Goal: Transaction & Acquisition: Obtain resource

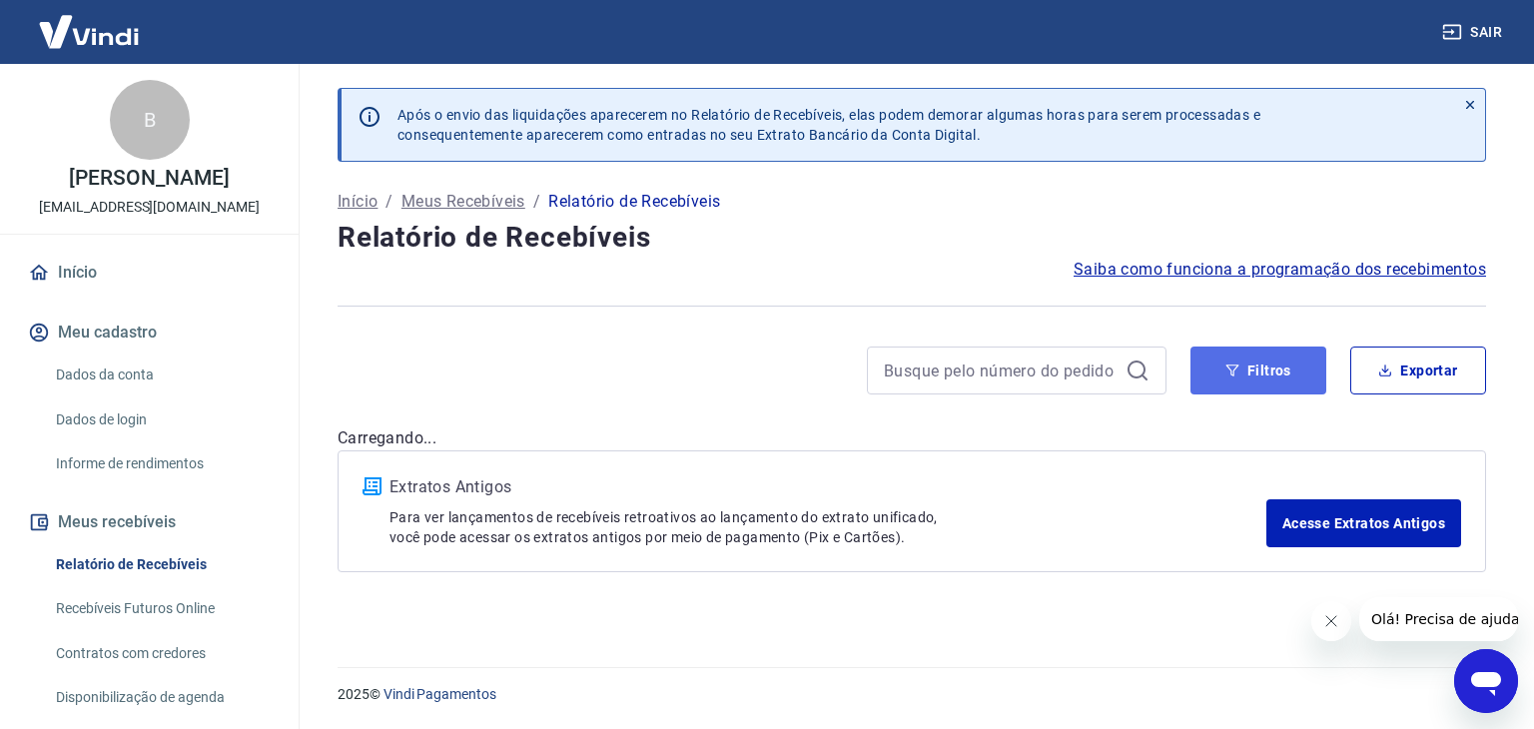
click at [1246, 381] on button "Filtros" at bounding box center [1258, 370] width 136 height 48
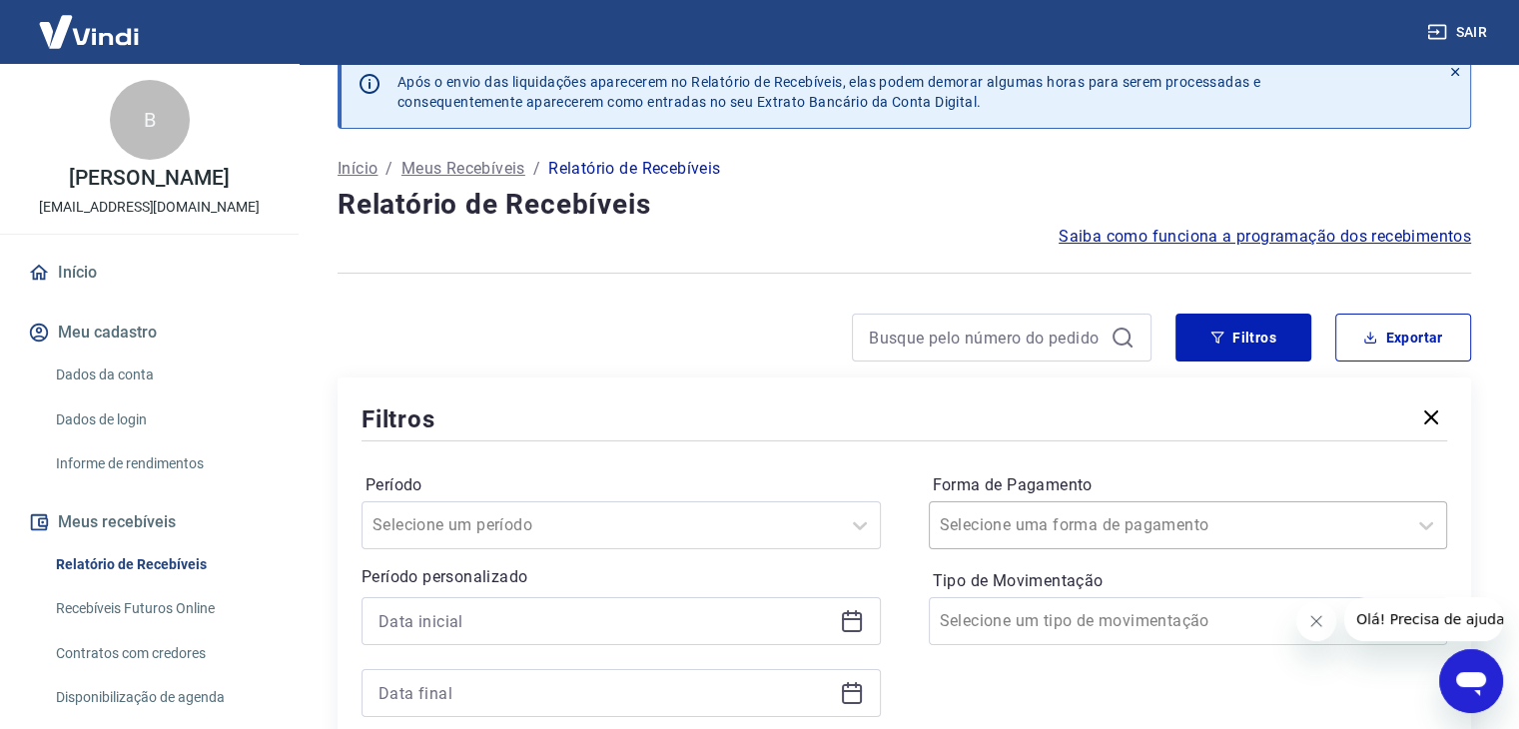
click at [1112, 511] on div "Selecione uma forma de pagamento" at bounding box center [1188, 525] width 519 height 48
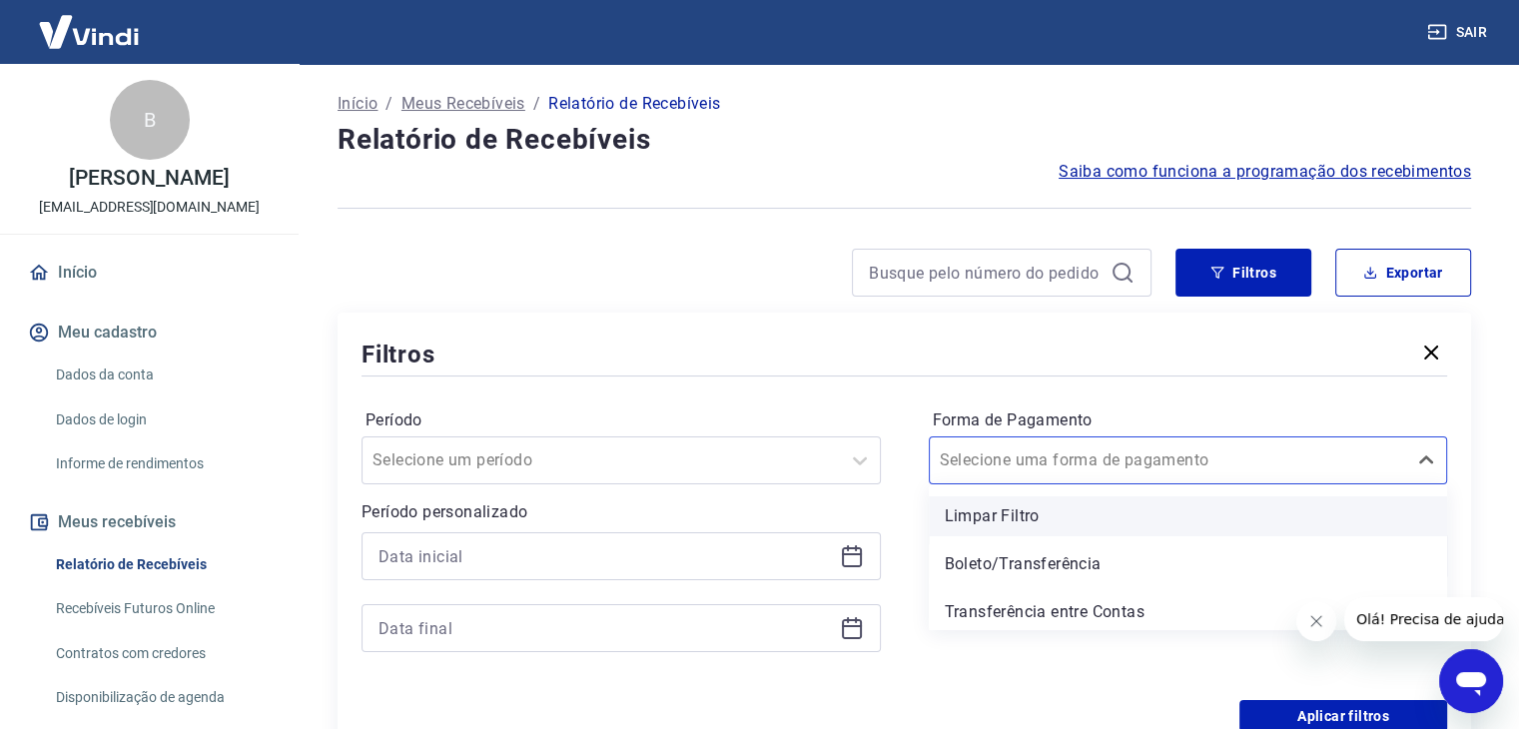
scroll to position [101, 0]
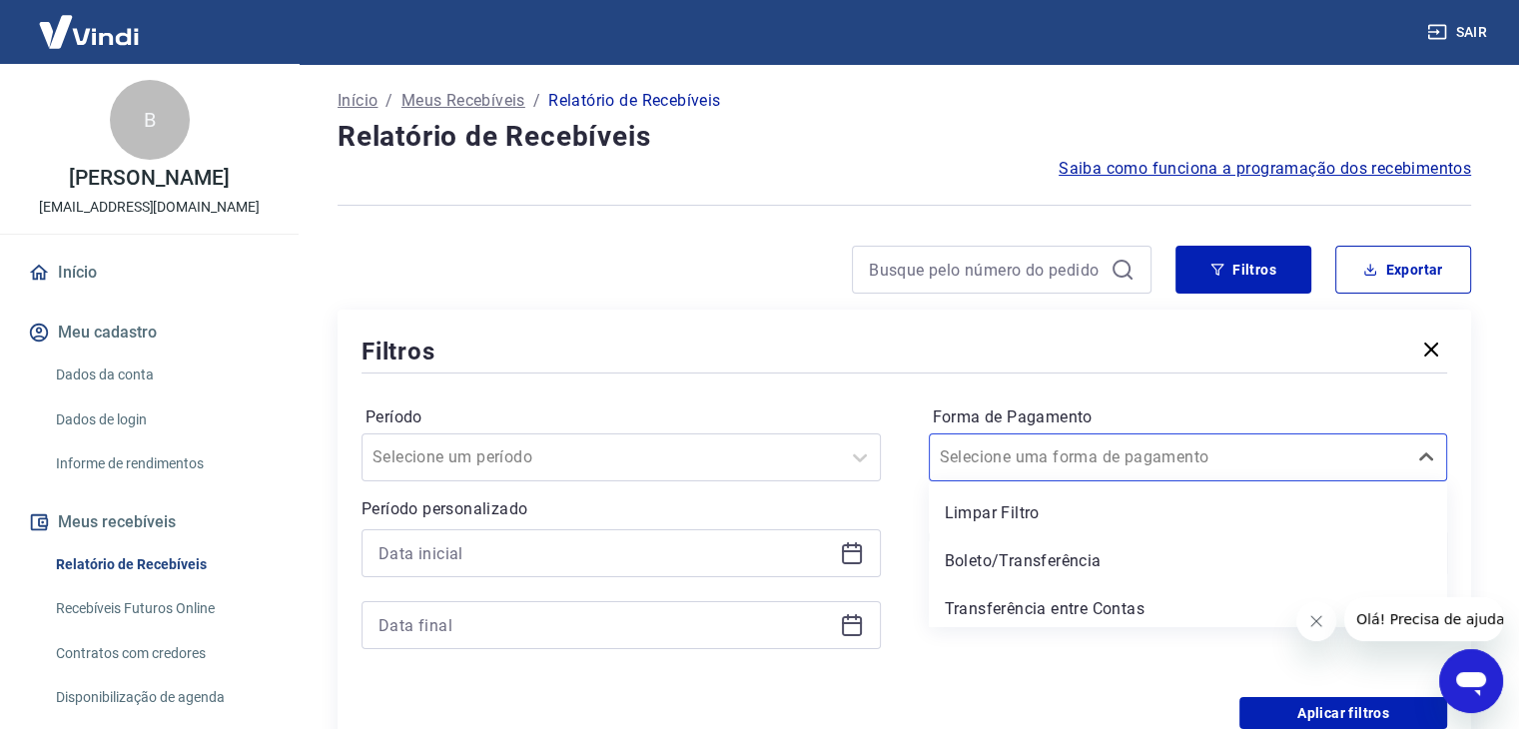
click at [569, 321] on div "Filtros Período Selecione um período Período personalizado Forma de Pagamento o…" at bounding box center [903, 531] width 1133 height 443
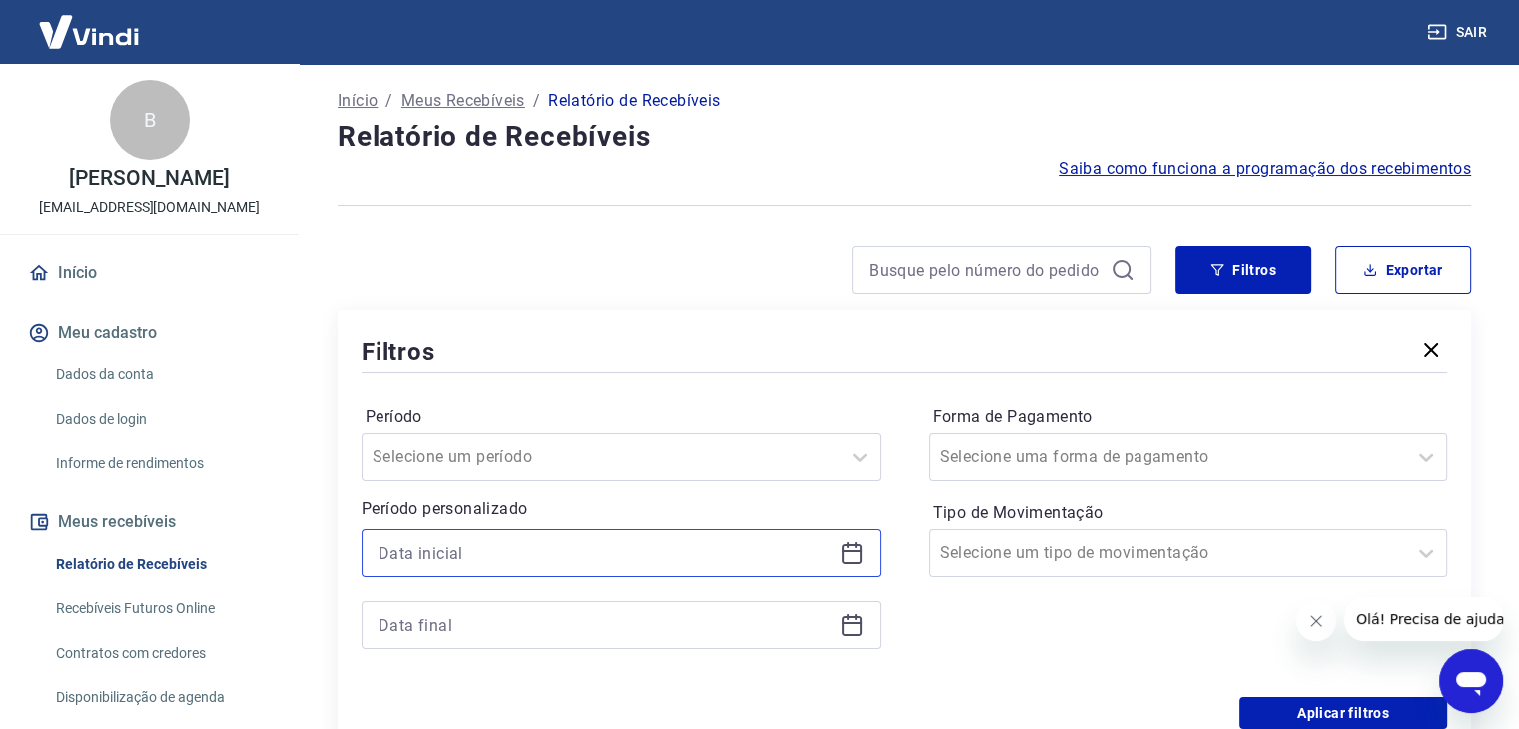
click at [534, 540] on input at bounding box center [604, 553] width 453 height 30
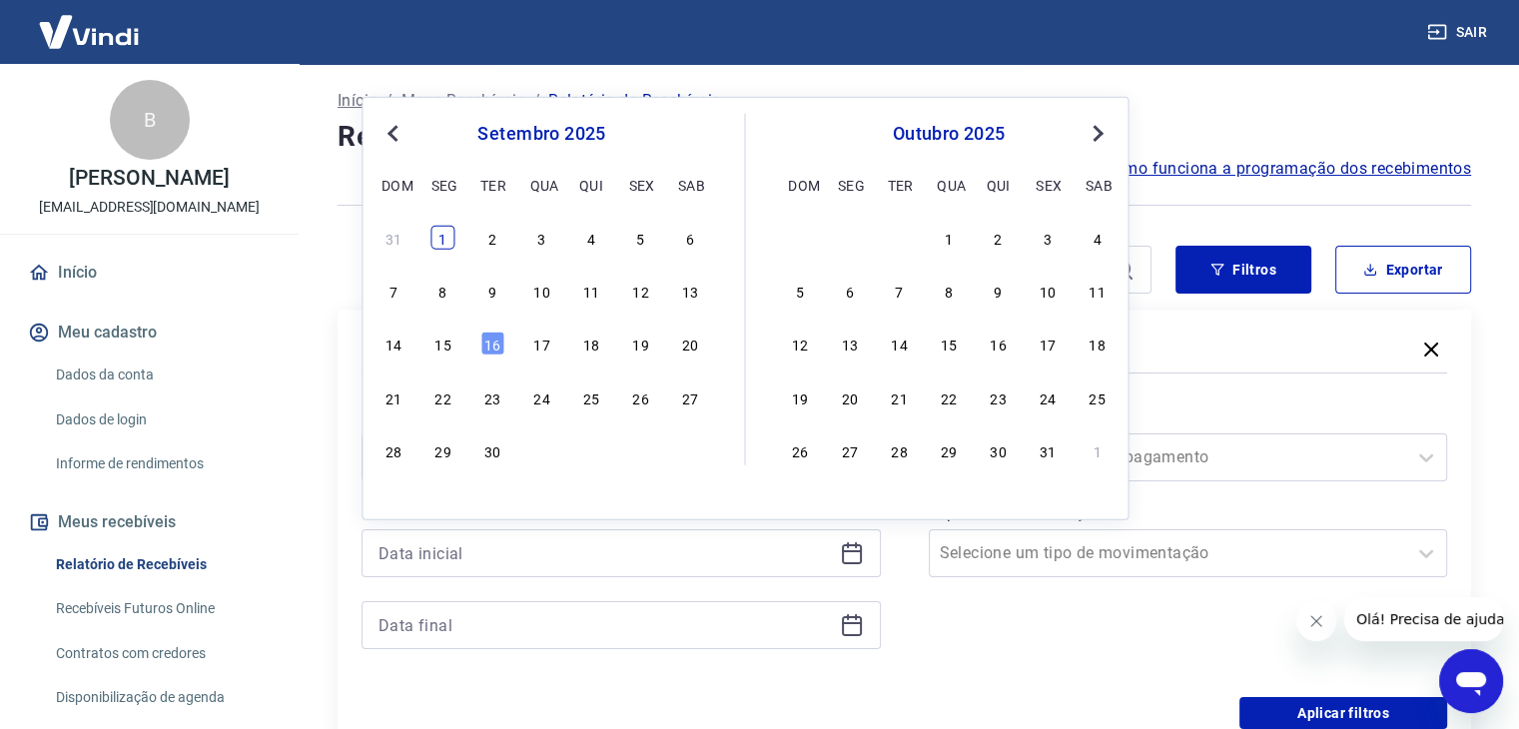
click at [431, 241] on div "1" at bounding box center [443, 238] width 24 height 24
type input "[DATE]"
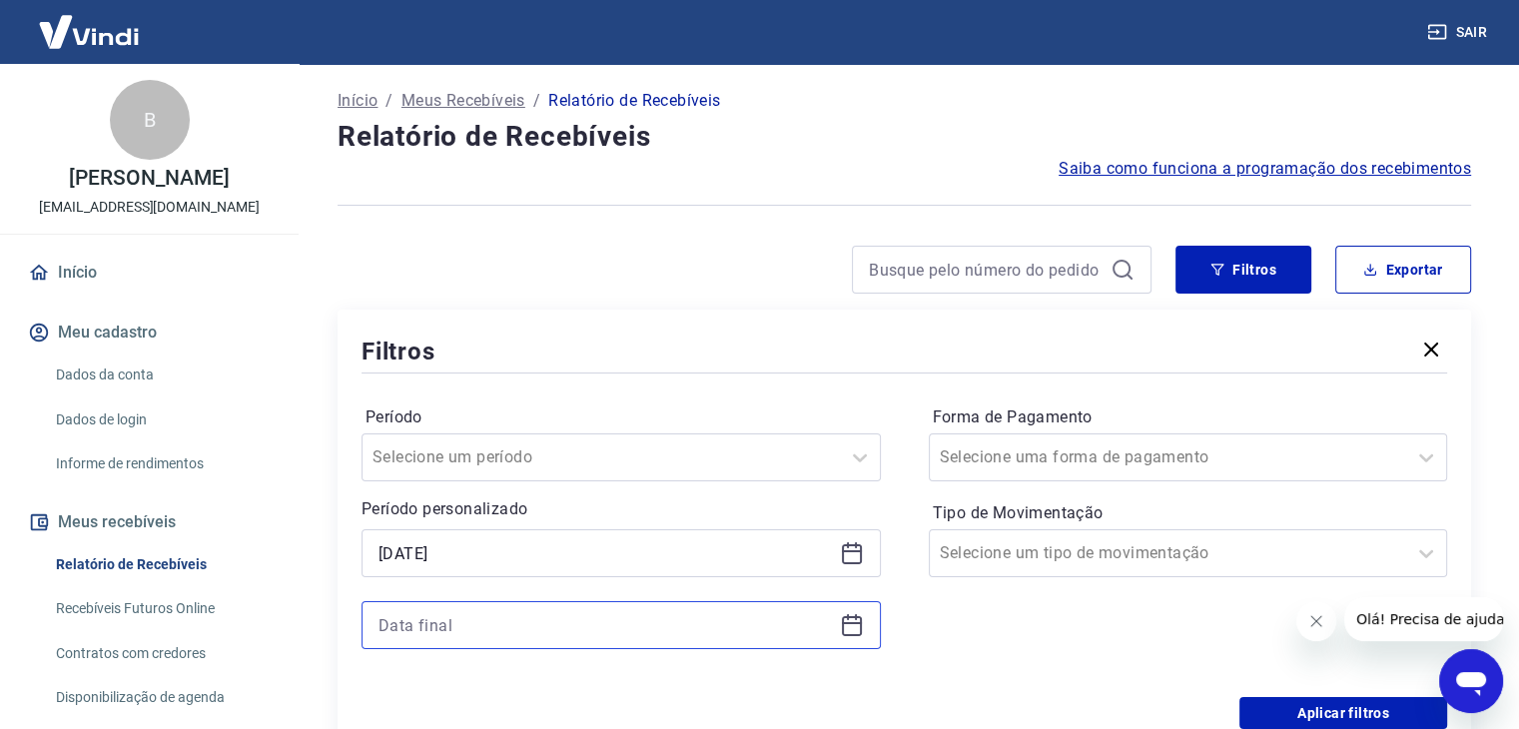
click at [523, 614] on input at bounding box center [604, 625] width 453 height 30
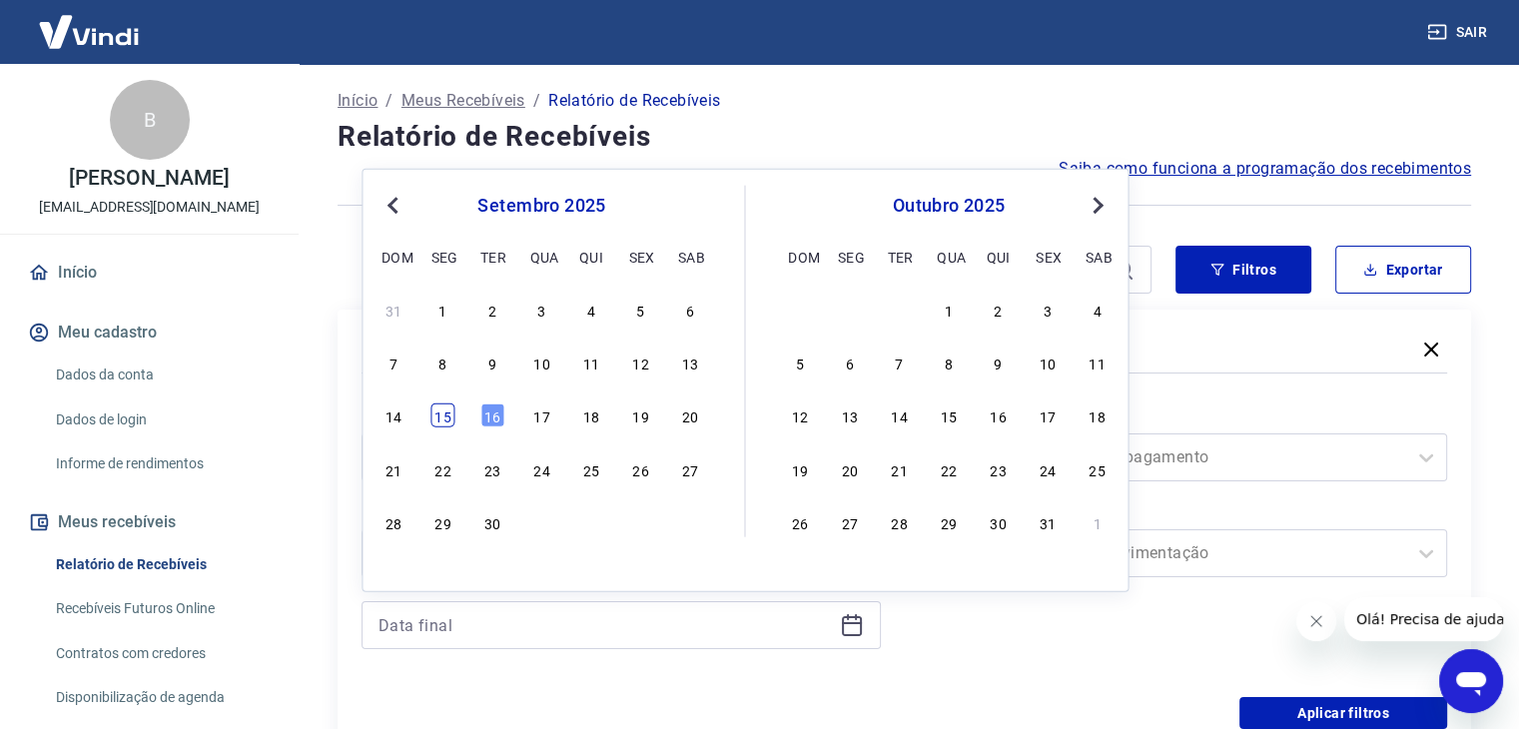
click at [447, 420] on div "15" at bounding box center [443, 415] width 24 height 24
type input "[DATE]"
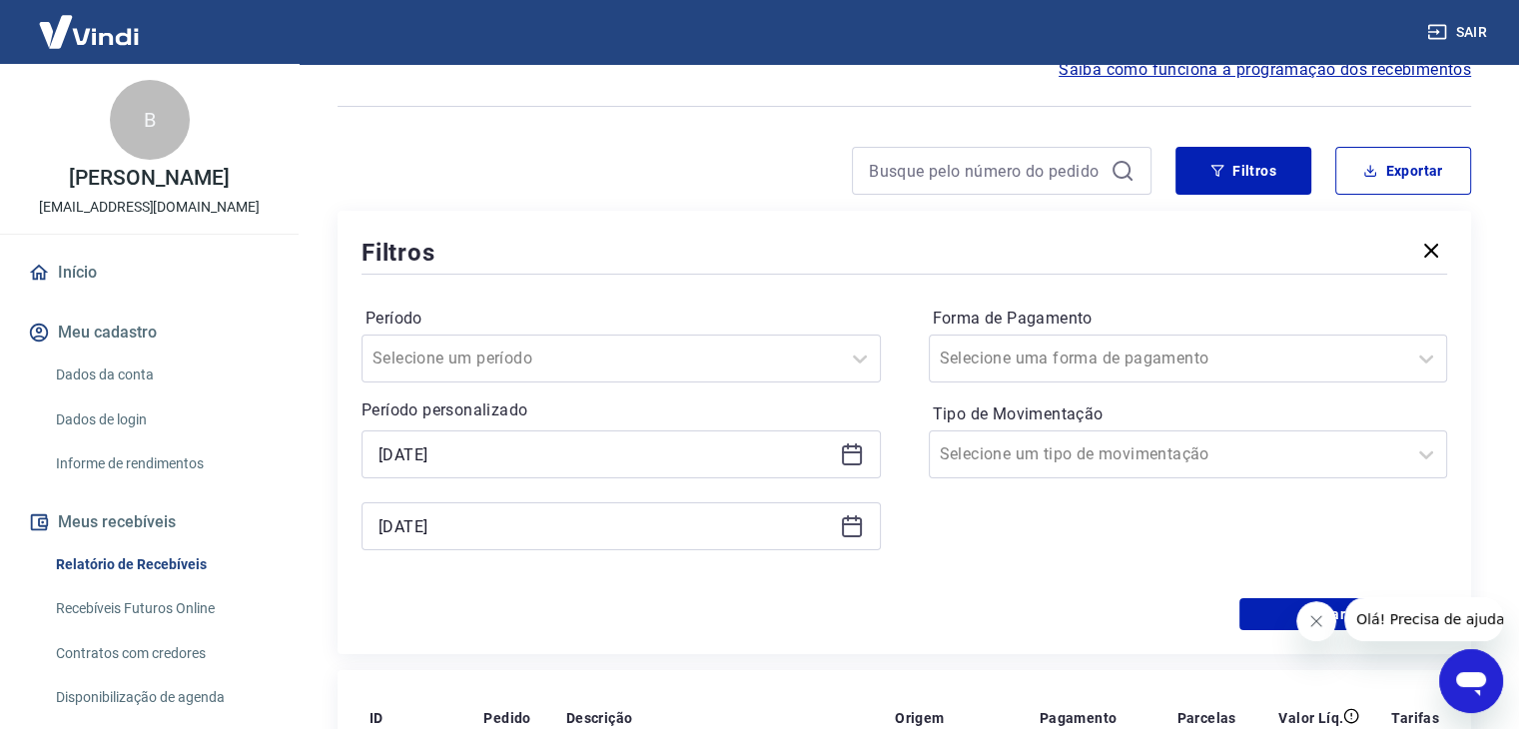
scroll to position [234, 0]
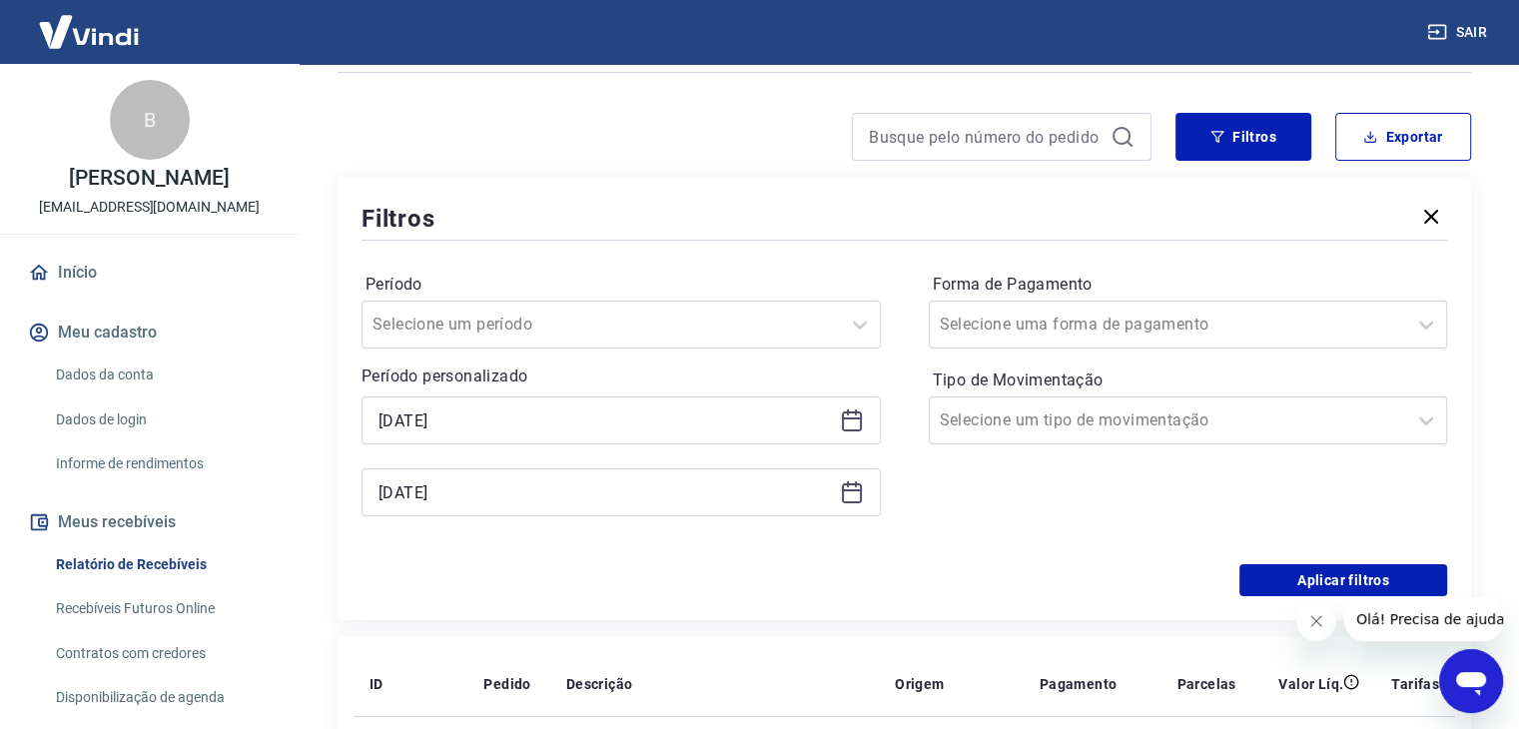
click at [839, 570] on div "Aplicar filtros" at bounding box center [903, 580] width 1085 height 32
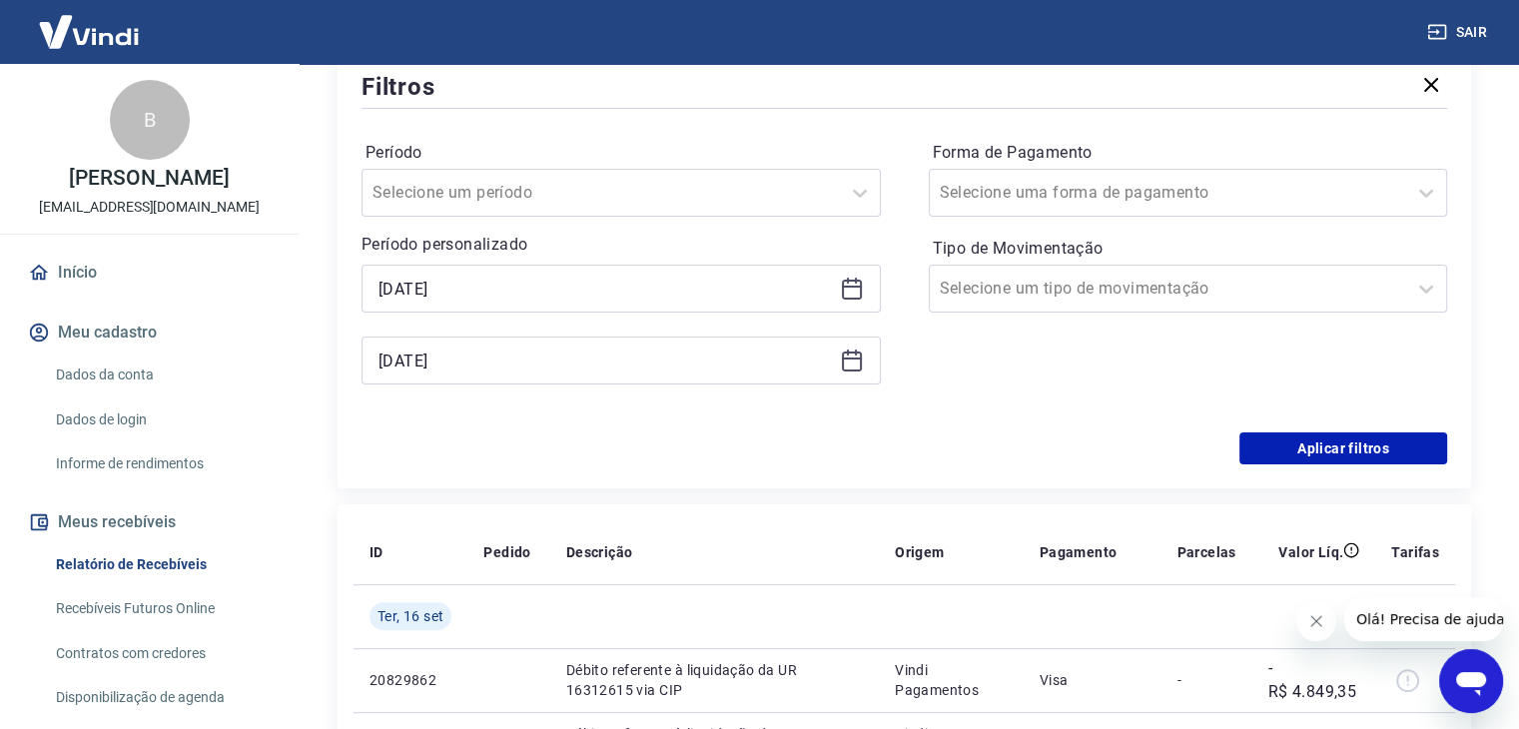
scroll to position [367, 0]
click at [1298, 432] on button "Aplicar filtros" at bounding box center [1343, 446] width 208 height 32
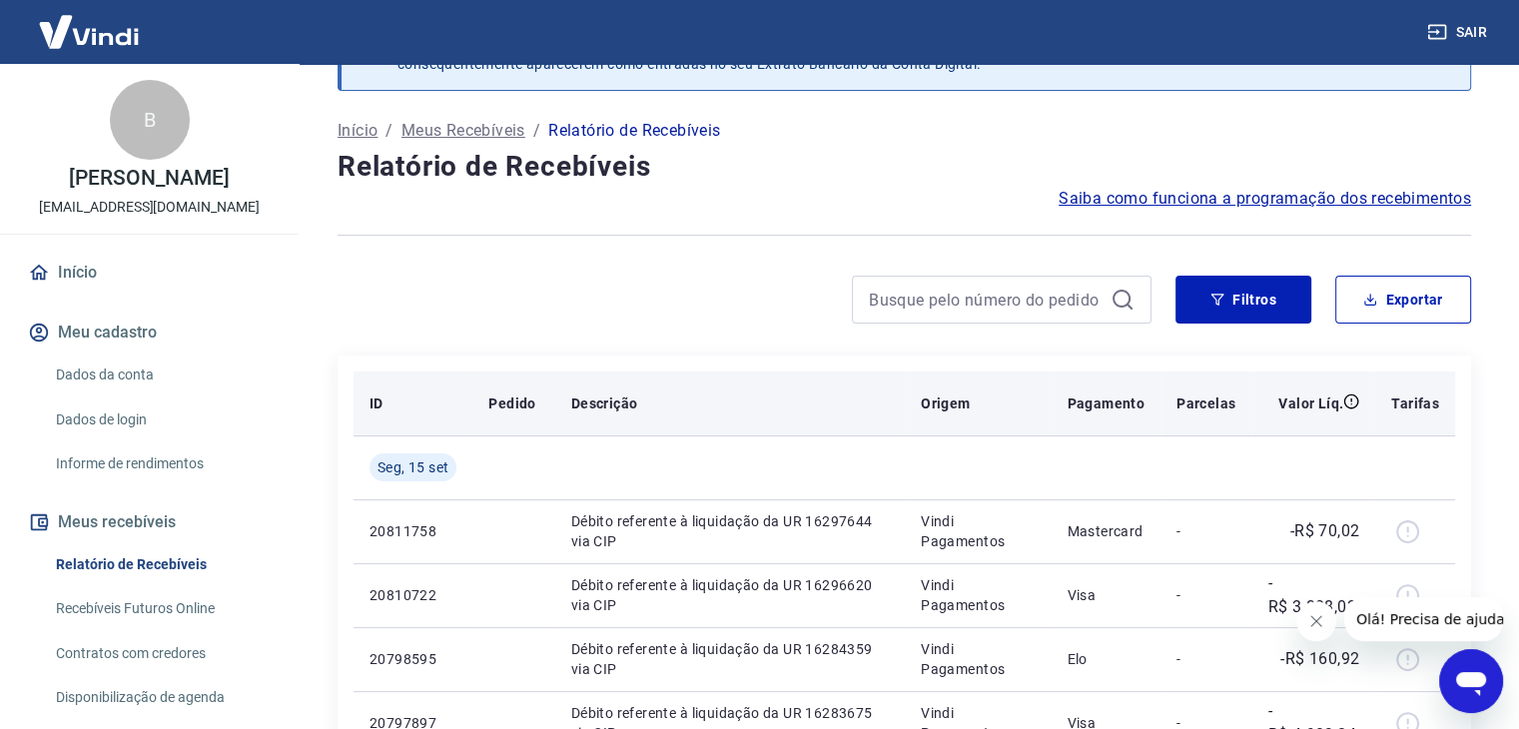
scroll to position [66, 0]
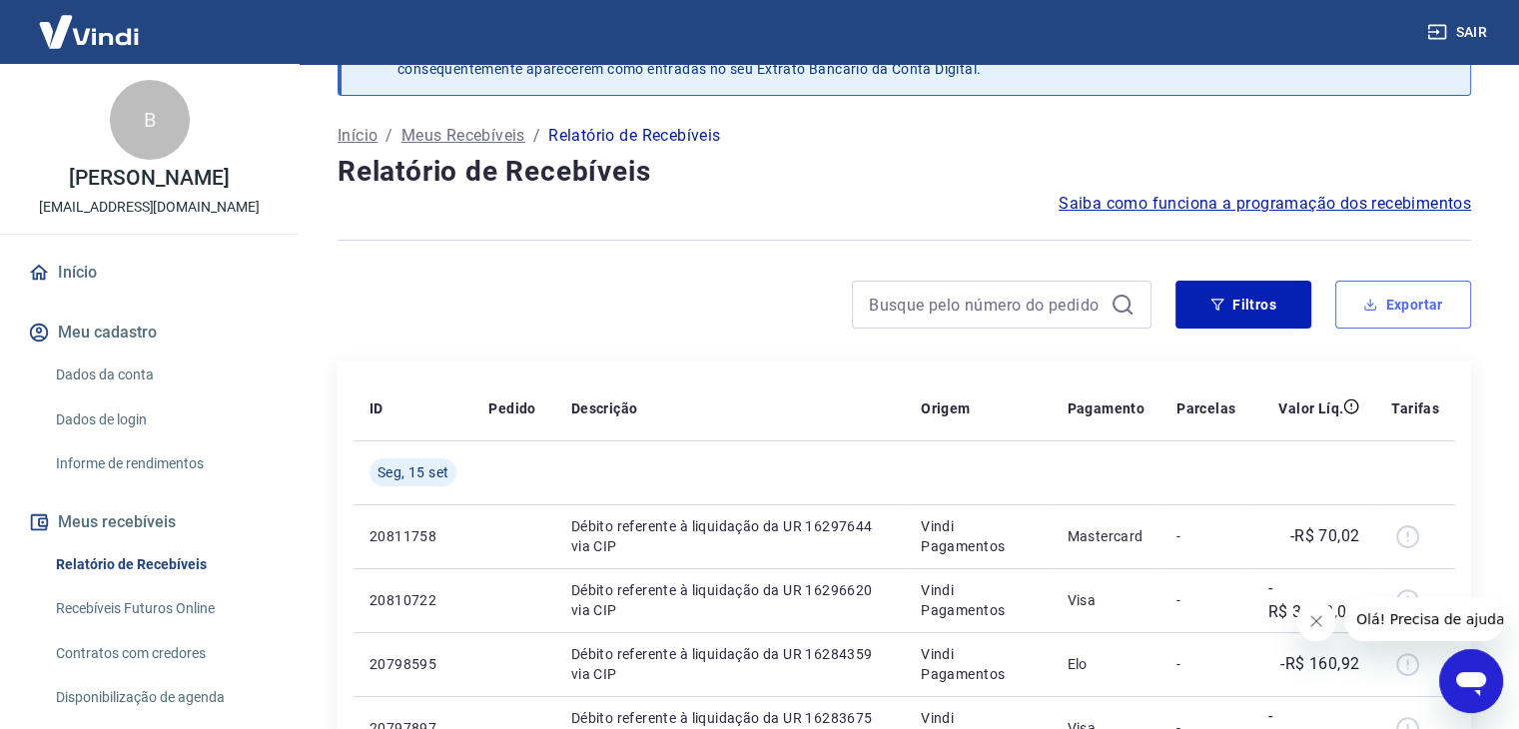
click at [1464, 313] on button "Exportar" at bounding box center [1403, 305] width 136 height 48
type input "[DATE]"
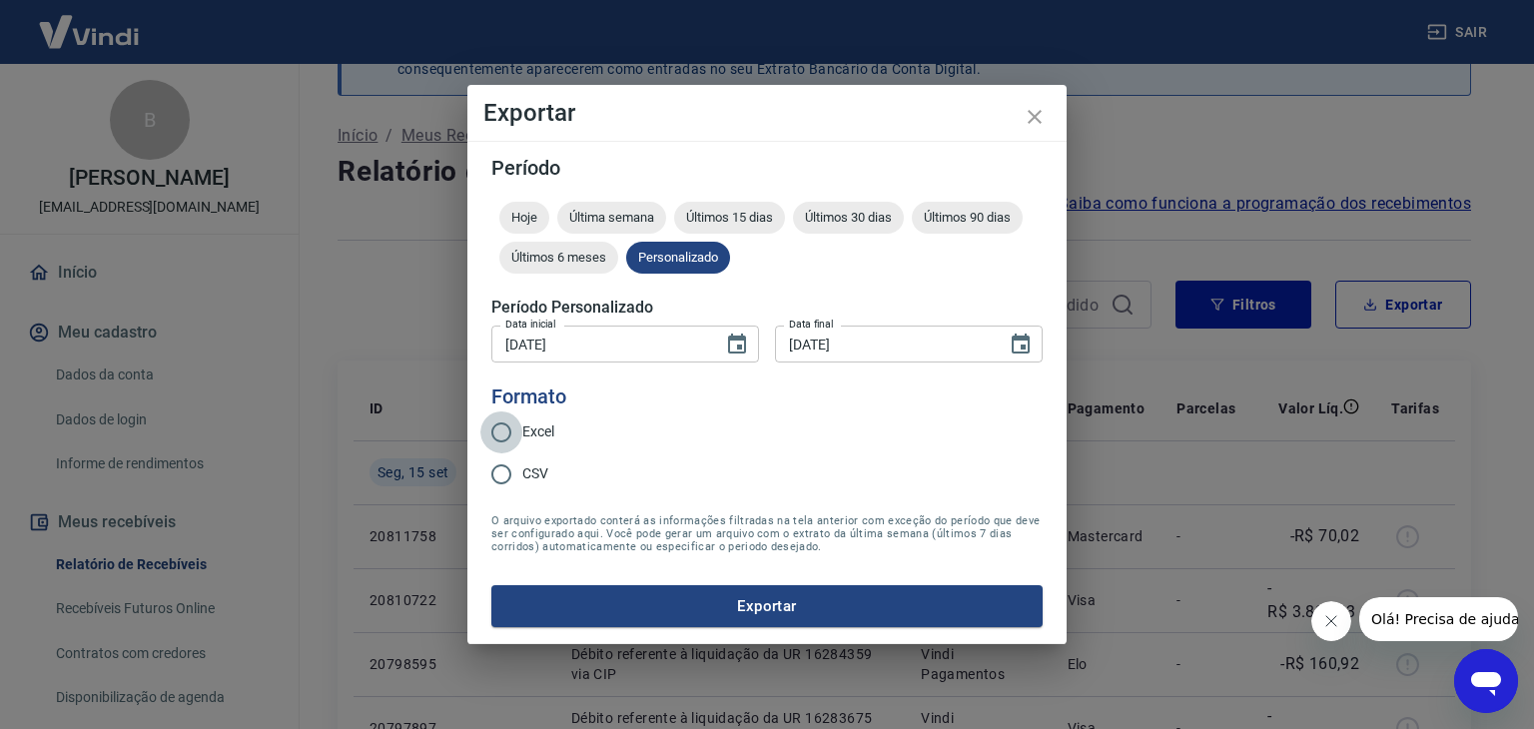
click at [515, 425] on input "Excel" at bounding box center [501, 432] width 42 height 42
radio input "true"
click at [698, 585] on button "Exportar" at bounding box center [766, 606] width 551 height 42
